Goal: Navigation & Orientation: Find specific page/section

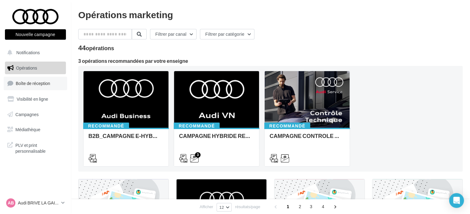
click at [46, 85] on span "Boîte de réception" at bounding box center [33, 83] width 34 height 5
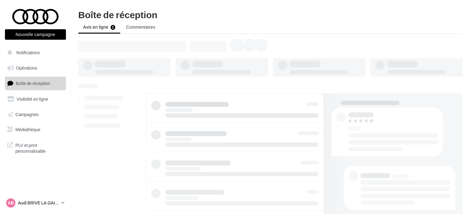
click at [55, 201] on p "Audi BRIVE LA GAILLARDE" at bounding box center [38, 203] width 41 height 6
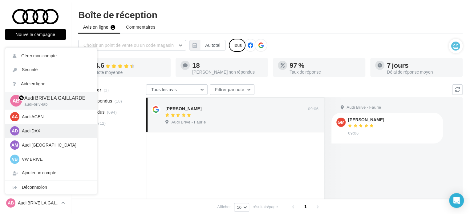
click at [54, 131] on p "Audi DAX" at bounding box center [56, 131] width 68 height 6
